Goal: Task Accomplishment & Management: Manage account settings

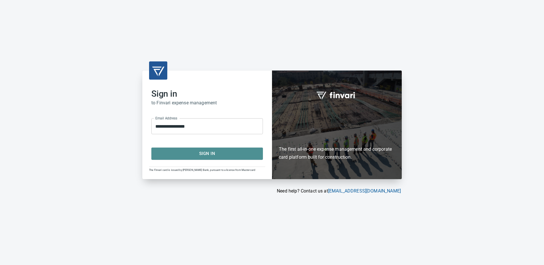
click at [209, 153] on span "Sign In" at bounding box center [206, 153] width 99 height 7
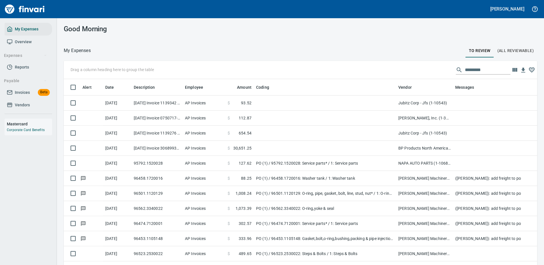
scroll to position [194, 460]
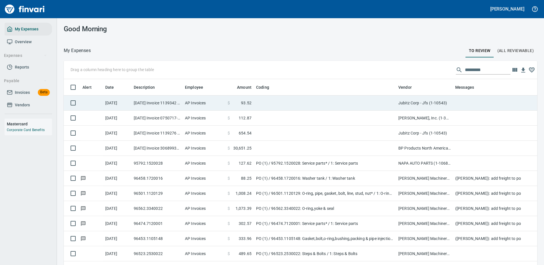
click at [359, 101] on td at bounding box center [325, 103] width 142 height 15
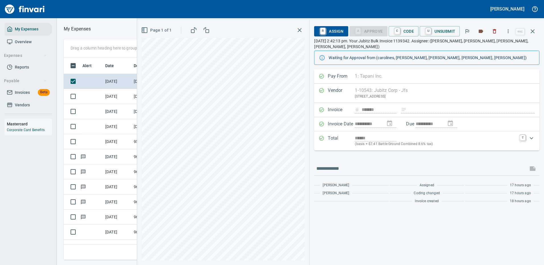
scroll to position [194, 322]
click at [507, 30] on icon "button" at bounding box center [508, 31] width 6 height 6
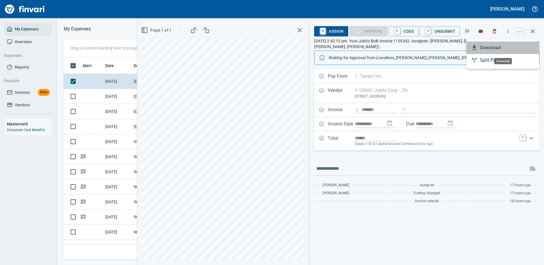
click at [493, 45] on span "Download" at bounding box center [507, 47] width 55 height 7
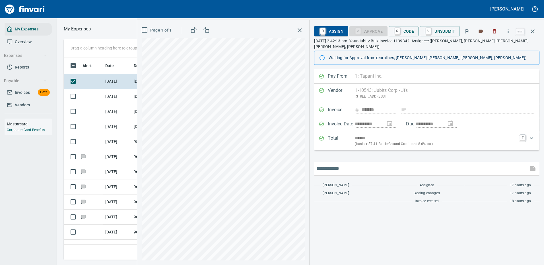
click at [335, 164] on input "text" at bounding box center [420, 168] width 209 height 9
type input "*******"
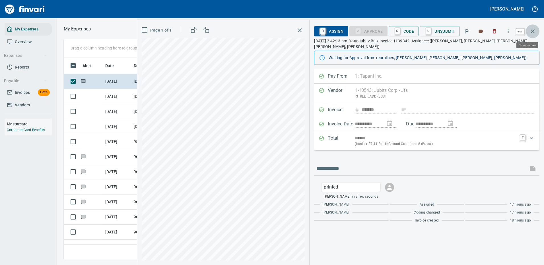
click at [534, 31] on icon "button" at bounding box center [532, 31] width 7 height 7
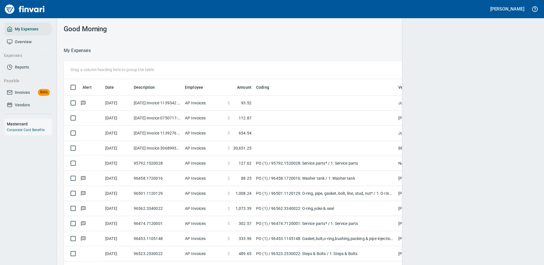
scroll to position [194, 460]
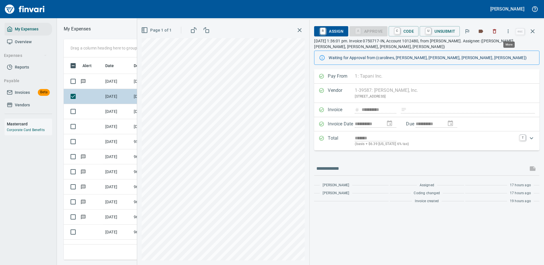
scroll to position [194, 322]
click at [508, 29] on icon "button" at bounding box center [508, 31] width 6 height 6
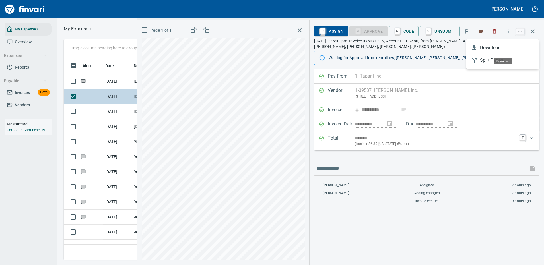
click at [486, 46] on span "Download" at bounding box center [507, 47] width 55 height 7
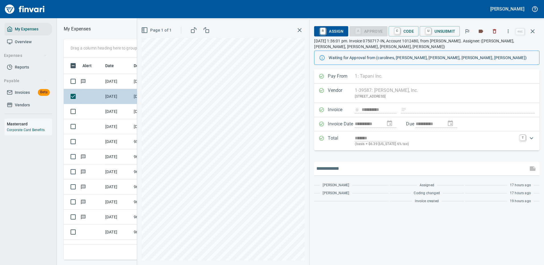
click at [348, 169] on input "text" at bounding box center [420, 168] width 209 height 9
type input "*******"
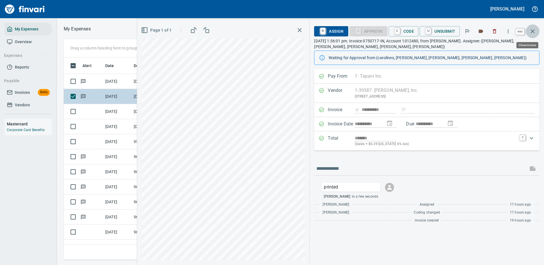
click at [532, 29] on icon "button" at bounding box center [532, 31] width 7 height 7
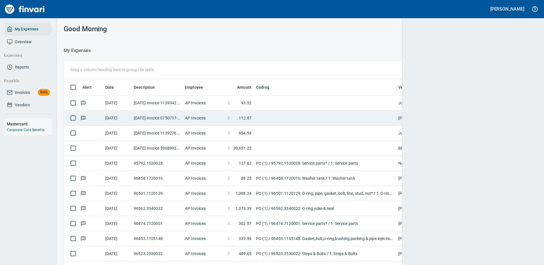
scroll to position [194, 460]
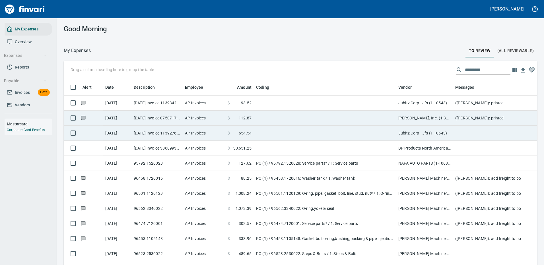
click at [445, 130] on td "Jubitz Corp - Jfs (1-10543)" at bounding box center [424, 133] width 57 height 15
click at [445, 141] on td "BP Products North America Inc. (1-39953)" at bounding box center [424, 148] width 57 height 15
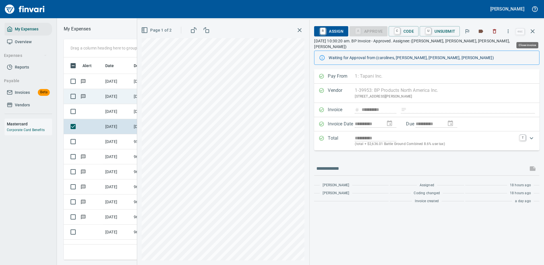
scroll to position [194, 322]
click at [508, 30] on icon "button" at bounding box center [507, 31] width 1 height 4
click at [486, 47] on span "Download" at bounding box center [507, 47] width 55 height 7
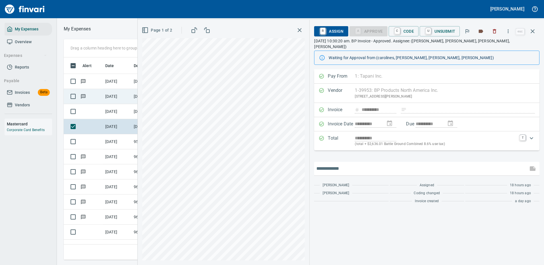
click at [343, 165] on input "text" at bounding box center [420, 168] width 209 height 9
type input "*******"
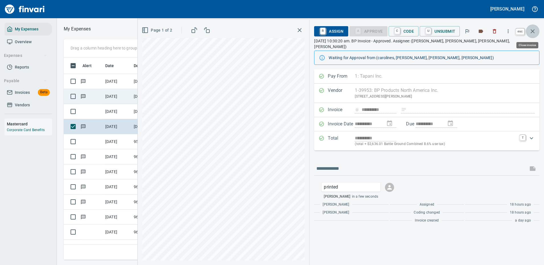
click at [533, 28] on icon "button" at bounding box center [532, 31] width 7 height 7
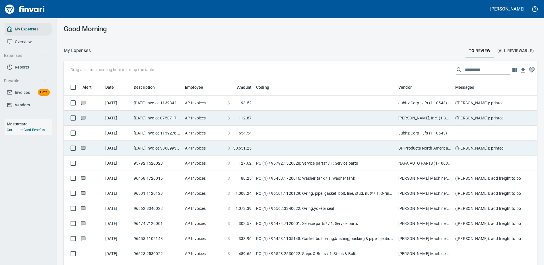
scroll to position [194, 460]
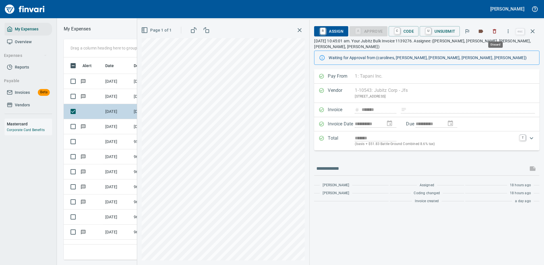
scroll to position [194, 322]
click at [508, 29] on icon "button" at bounding box center [508, 31] width 6 height 6
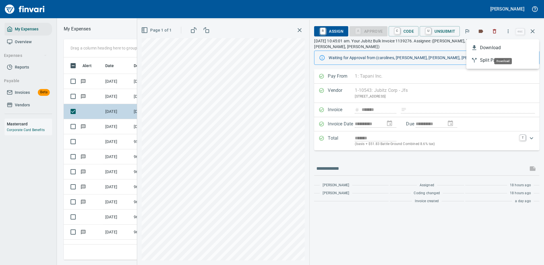
click at [470, 48] on li "Download" at bounding box center [502, 48] width 73 height 13
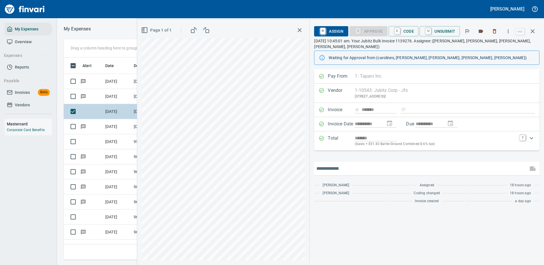
click at [333, 165] on input "text" at bounding box center [420, 168] width 209 height 9
type input "*******"
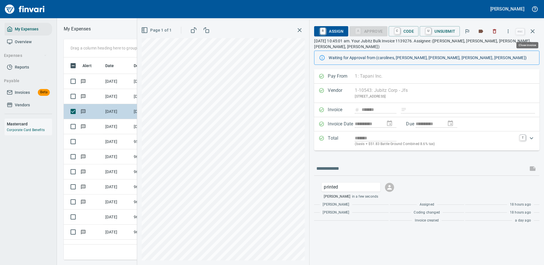
click at [531, 30] on icon "button" at bounding box center [532, 31] width 7 height 7
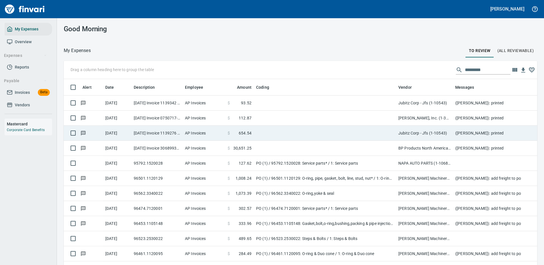
scroll to position [1, 1]
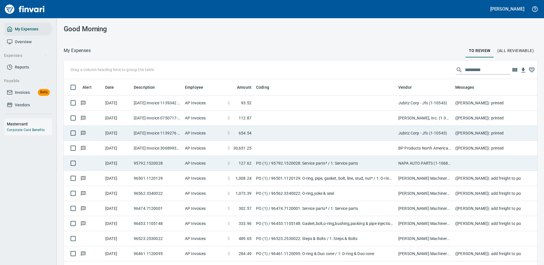
click at [347, 164] on td "PO (1) / 95792.1520028: Service parts* / 1: Service parts" at bounding box center [325, 163] width 142 height 15
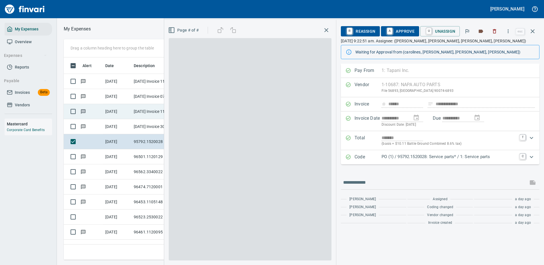
scroll to position [194, 322]
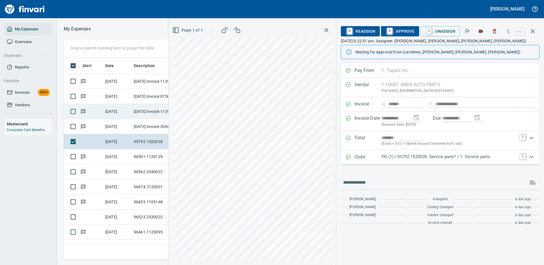
click at [409, 159] on p "PO (1) / 95792.1520028: Service parts* / 1: Service parts" at bounding box center [448, 157] width 135 height 7
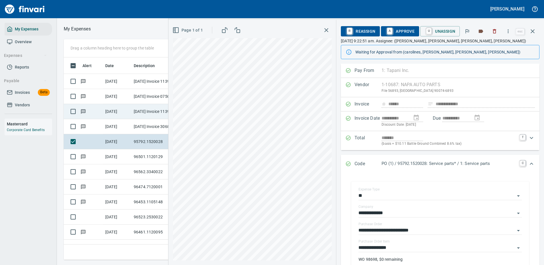
click at [530, 30] on icon "button" at bounding box center [532, 31] width 7 height 7
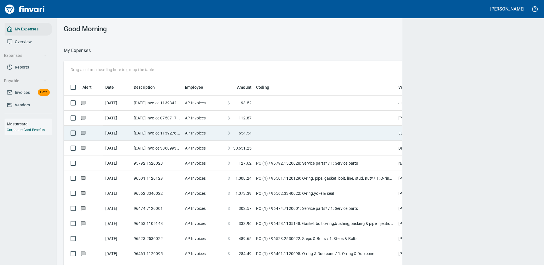
click at [530, 30] on div at bounding box center [473, 132] width 142 height 265
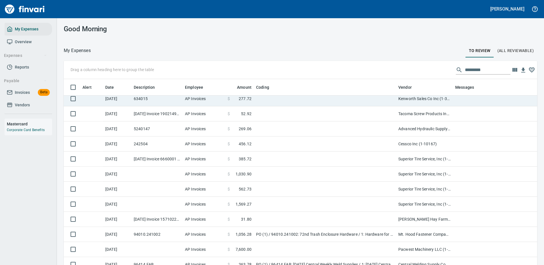
scroll to position [455, 0]
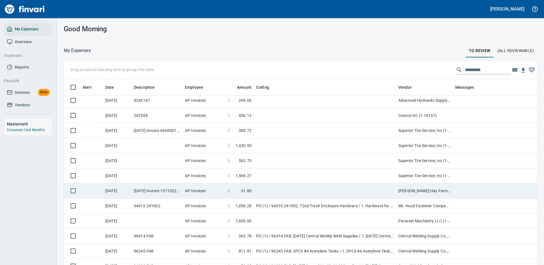
click at [293, 187] on td at bounding box center [325, 190] width 142 height 15
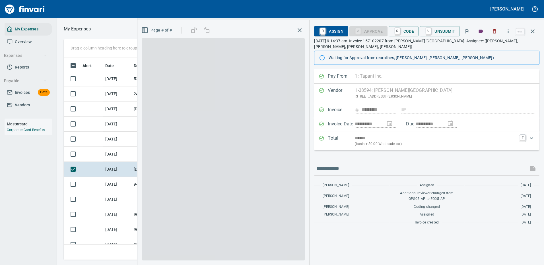
scroll to position [194, 322]
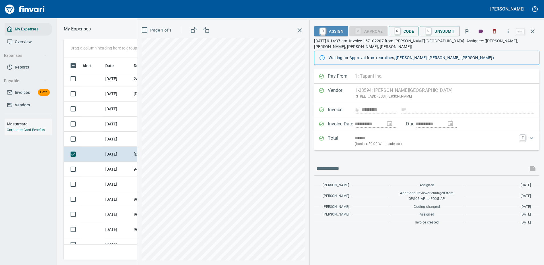
click at [332, 30] on span "R Assign" at bounding box center [330, 31] width 25 height 10
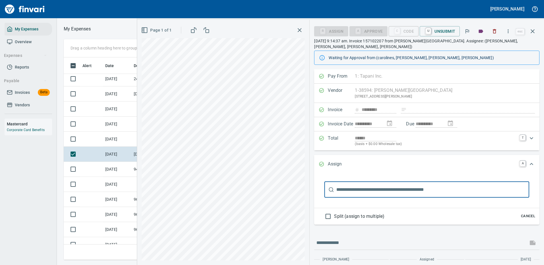
drag, startPoint x: 343, startPoint y: 189, endPoint x: 337, endPoint y: 186, distance: 6.5
click at [343, 189] on input "text" at bounding box center [432, 190] width 193 height 16
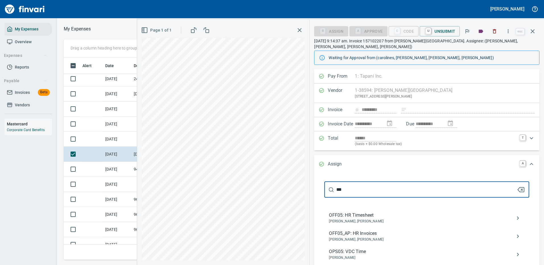
type input "****"
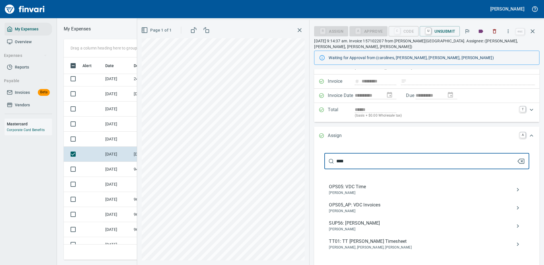
drag, startPoint x: 347, startPoint y: 160, endPoint x: 329, endPoint y: 159, distance: 17.4
click at [329, 159] on div "**** ​" at bounding box center [426, 161] width 205 height 16
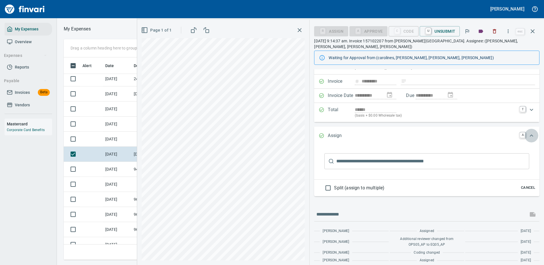
click at [529, 135] on icon "Expand" at bounding box center [530, 135] width 3 height 2
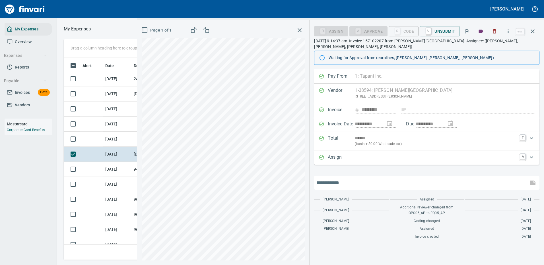
click at [345, 183] on input "text" at bounding box center [420, 182] width 209 height 9
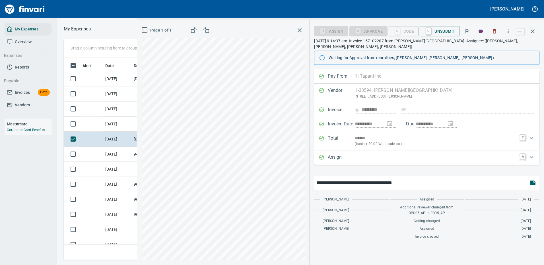
type input "**********"
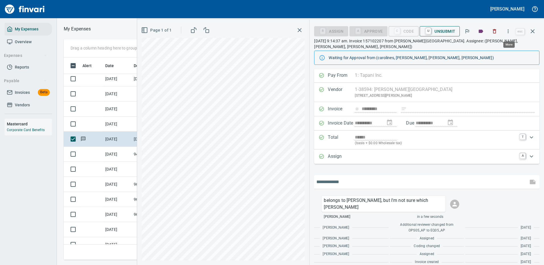
scroll to position [194, 322]
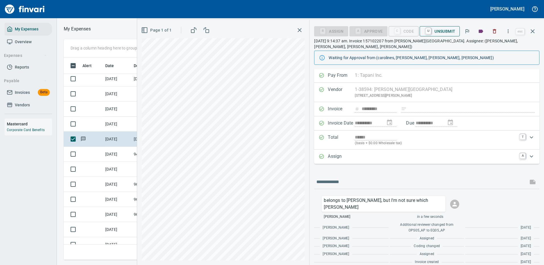
click at [439, 31] on span "U Unsubmit" at bounding box center [439, 31] width 31 height 10
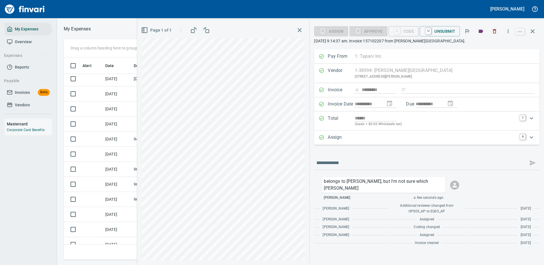
scroll to position [0, 0]
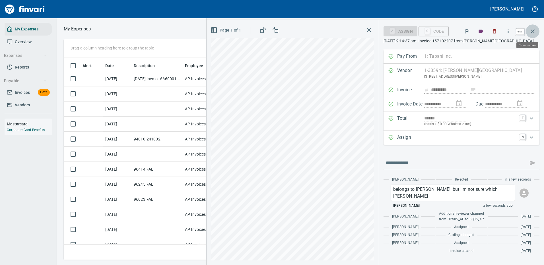
click at [534, 30] on icon "button" at bounding box center [532, 31] width 7 height 7
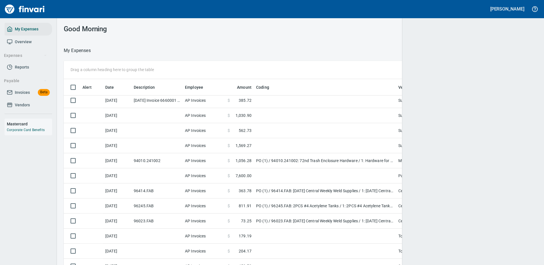
scroll to position [194, 456]
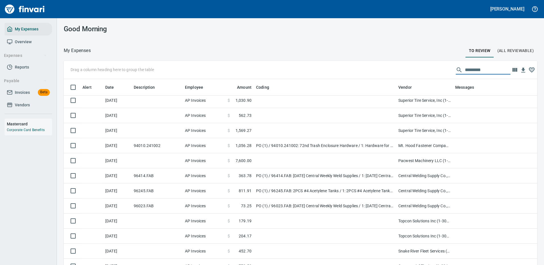
click at [472, 69] on input "text" at bounding box center [487, 69] width 45 height 9
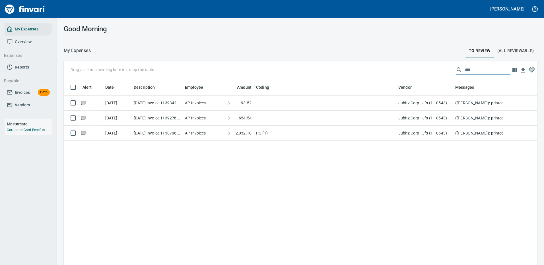
scroll to position [194, 465]
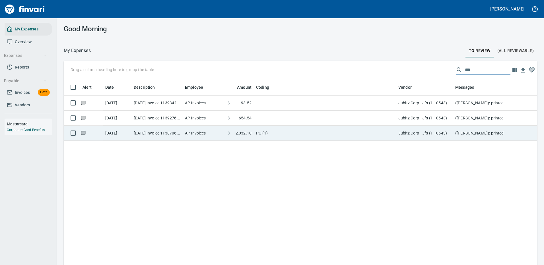
type input "***"
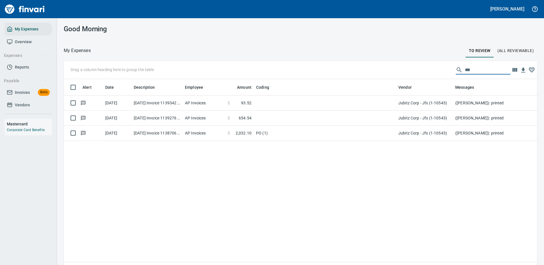
click at [273, 134] on td "PO (1)" at bounding box center [325, 133] width 142 height 15
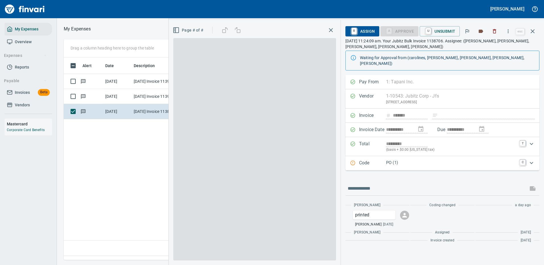
scroll to position [194, 327]
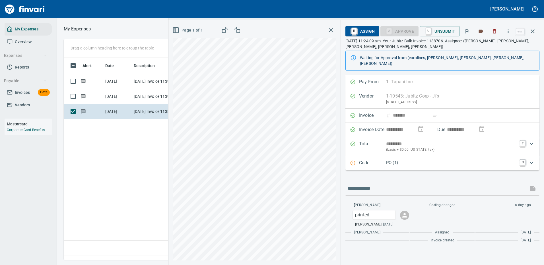
click at [442, 159] on p "PO (1)" at bounding box center [451, 162] width 130 height 7
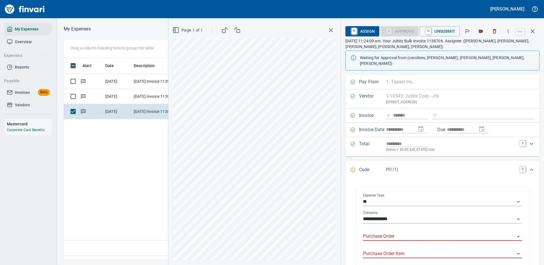
drag, startPoint x: 409, startPoint y: 225, endPoint x: 405, endPoint y: 222, distance: 5.5
click at [411, 228] on div "Purchase Order" at bounding box center [442, 234] width 159 height 13
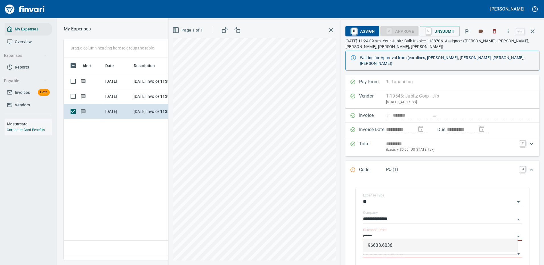
drag, startPoint x: 395, startPoint y: 247, endPoint x: 433, endPoint y: 176, distance: 81.2
click at [395, 247] on li "96633.6036" at bounding box center [440, 246] width 154 height 14
type input "**********"
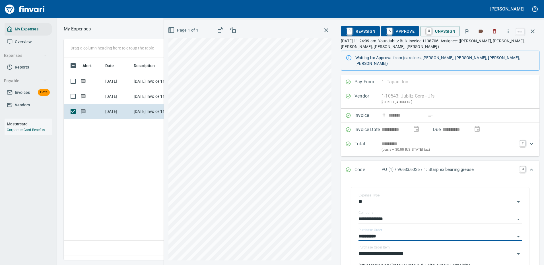
scroll to position [57, 0]
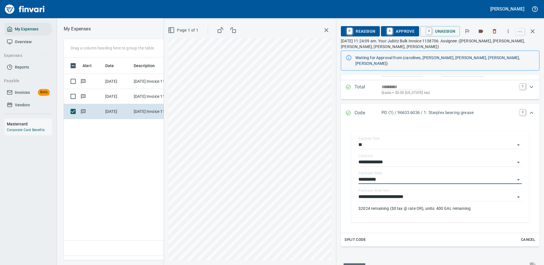
type input "**********"
click at [407, 31] on span "A Approve" at bounding box center [399, 31] width 29 height 10
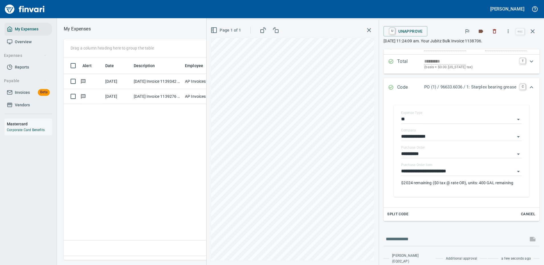
click at [127, 125] on div "Alert Date Description Employee Amount Coding Vendor 9/9/2025 9/8/2025 Invoice …" at bounding box center [229, 156] width 331 height 198
click at [533, 32] on icon "button" at bounding box center [532, 31] width 7 height 7
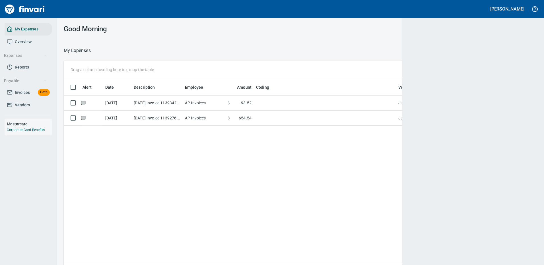
scroll to position [1, 1]
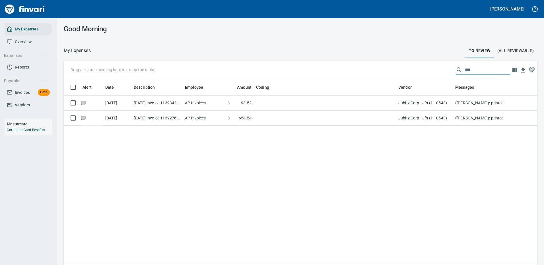
drag, startPoint x: 466, startPoint y: 67, endPoint x: 448, endPoint y: 71, distance: 18.3
click at [455, 71] on div "***" at bounding box center [482, 69] width 55 height 9
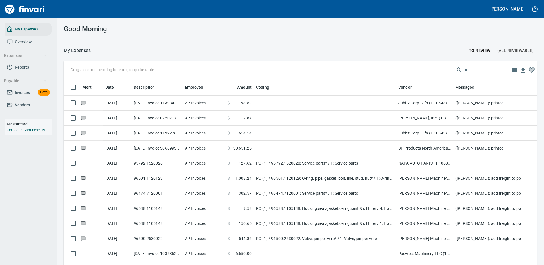
scroll to position [194, 460]
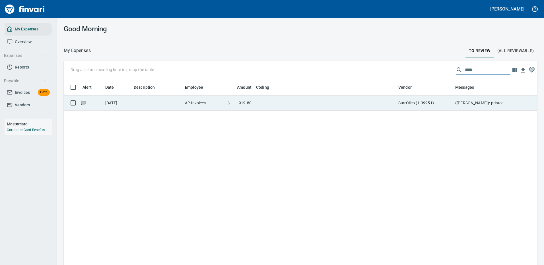
type input "****"
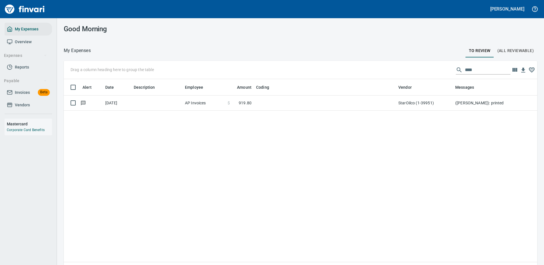
click at [331, 102] on td at bounding box center [325, 103] width 142 height 15
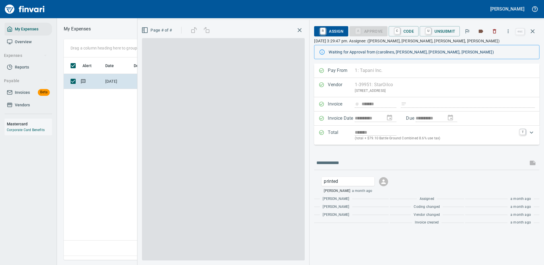
scroll to position [194, 327]
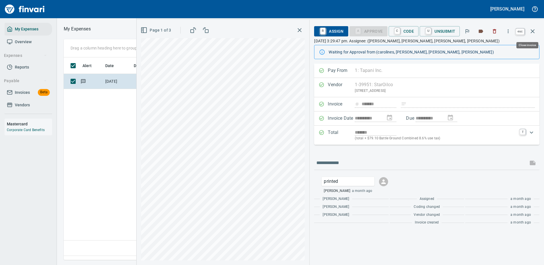
click at [533, 30] on icon "button" at bounding box center [532, 31] width 7 height 7
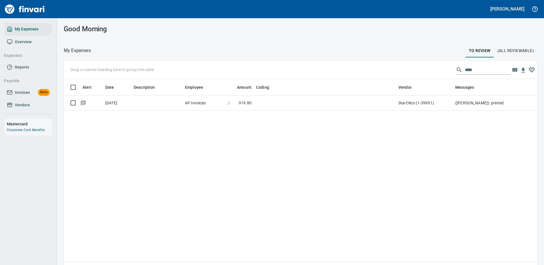
scroll to position [194, 465]
drag, startPoint x: 468, startPoint y: 69, endPoint x: 427, endPoint y: 72, distance: 41.1
click at [427, 72] on div "Drag a column heading here to group the table ****" at bounding box center [300, 70] width 473 height 18
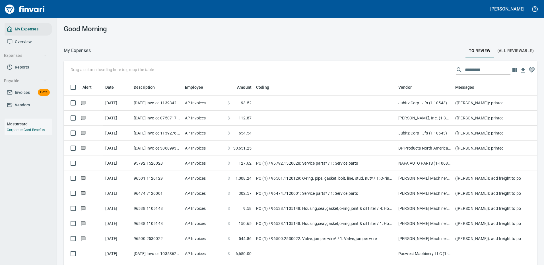
scroll to position [194, 460]
